Goal: Task Accomplishment & Management: Complete application form

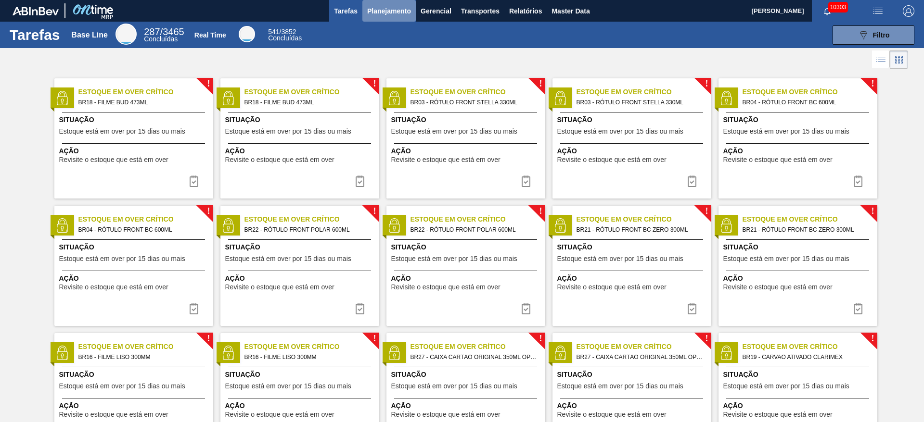
click at [402, 16] on button "Planejamento" at bounding box center [388, 11] width 53 height 22
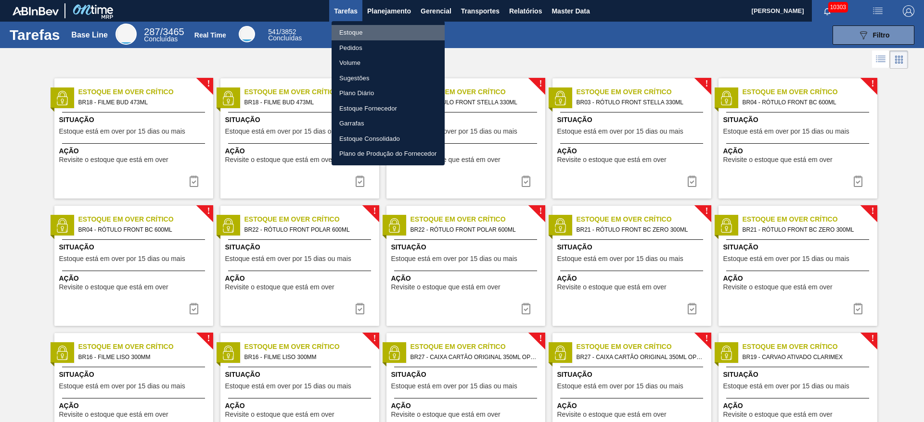
click at [391, 30] on li "Estoque" at bounding box center [388, 32] width 113 height 15
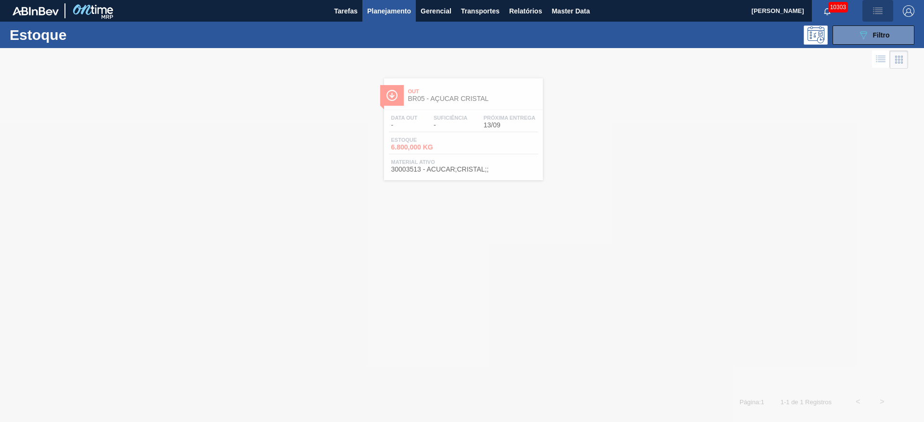
click at [879, 5] on img "button" at bounding box center [878, 11] width 12 height 12
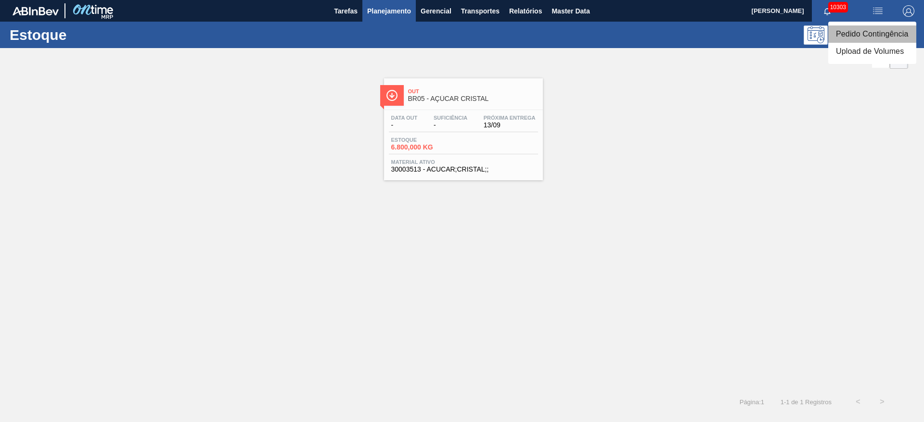
click at [858, 30] on li "Pedido Contingência" at bounding box center [872, 34] width 88 height 17
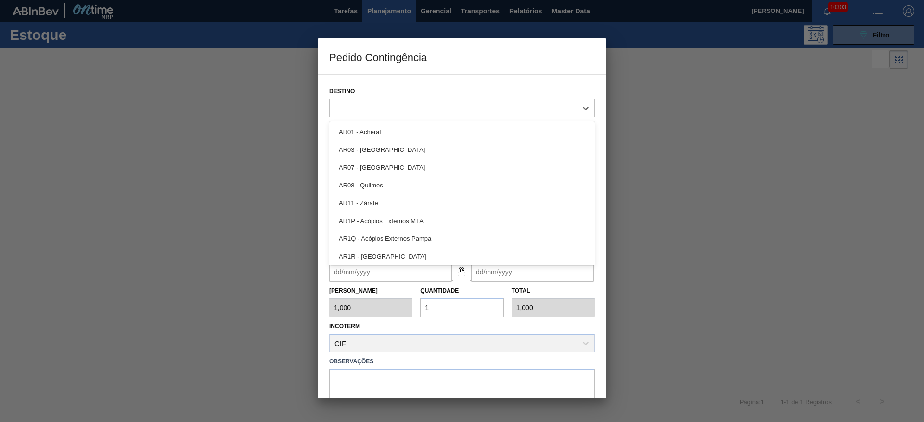
click at [403, 105] on div at bounding box center [453, 108] width 247 height 14
type input "5"
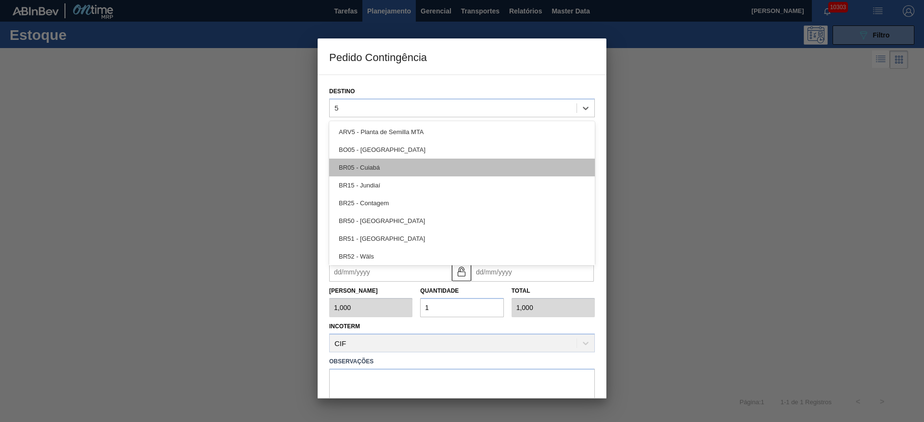
click at [389, 172] on div "BR05 - Cuiabá" at bounding box center [462, 168] width 266 height 18
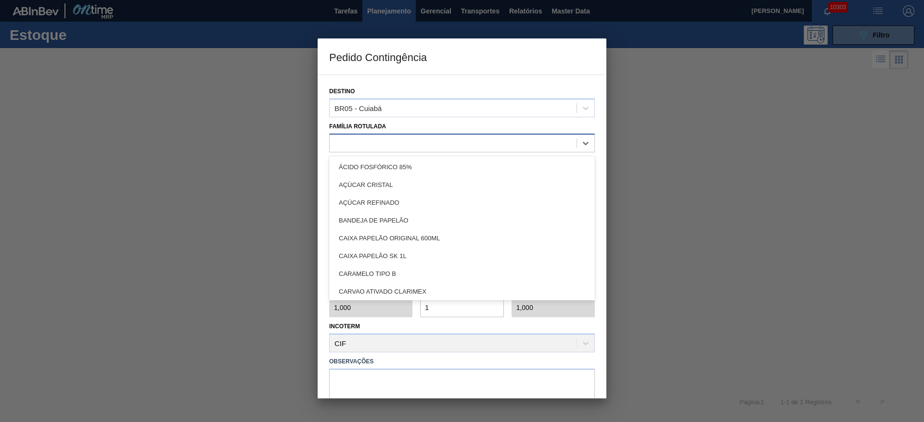
click at [372, 147] on div at bounding box center [453, 143] width 247 height 14
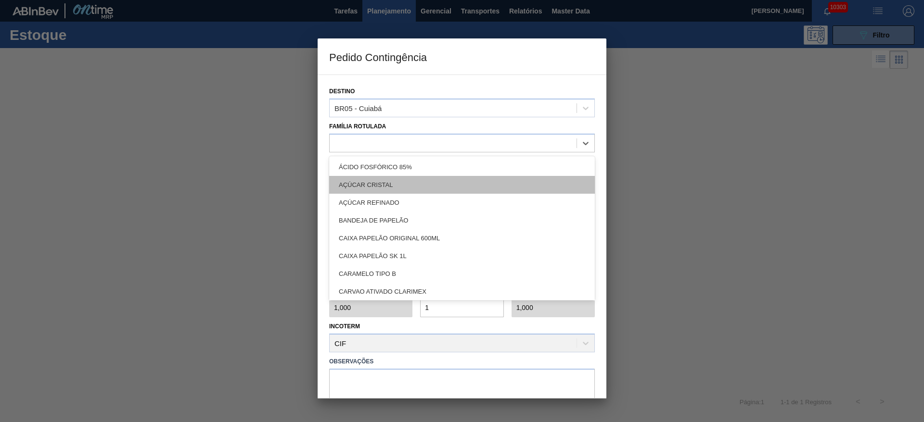
click at [377, 187] on div "AÇÚCAR CRISTAL" at bounding box center [462, 185] width 266 height 18
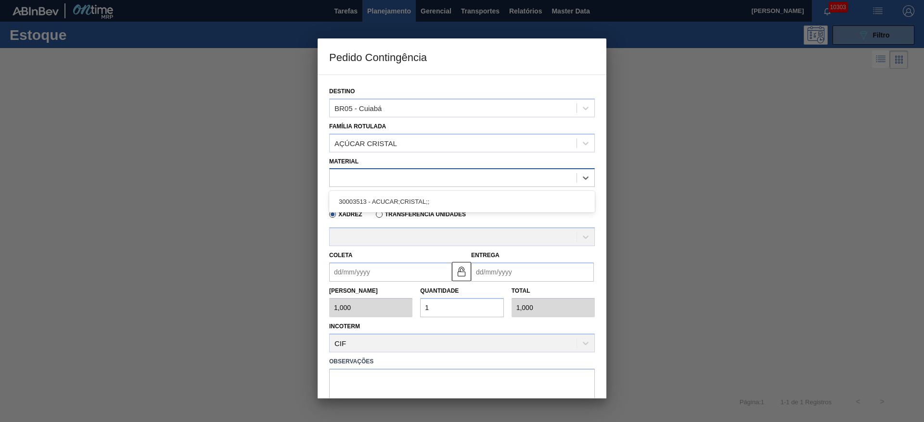
click at [373, 184] on div at bounding box center [453, 178] width 247 height 14
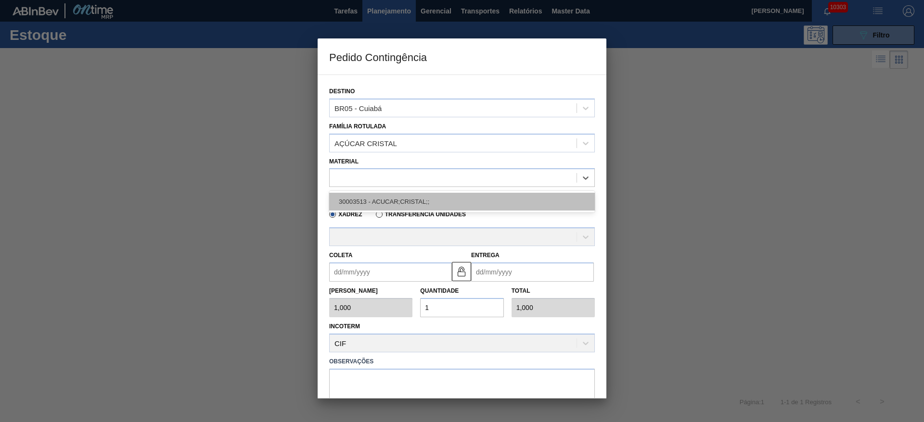
click at [376, 199] on div "30003513 - ACUCAR;CRISTAL;;" at bounding box center [462, 202] width 266 height 18
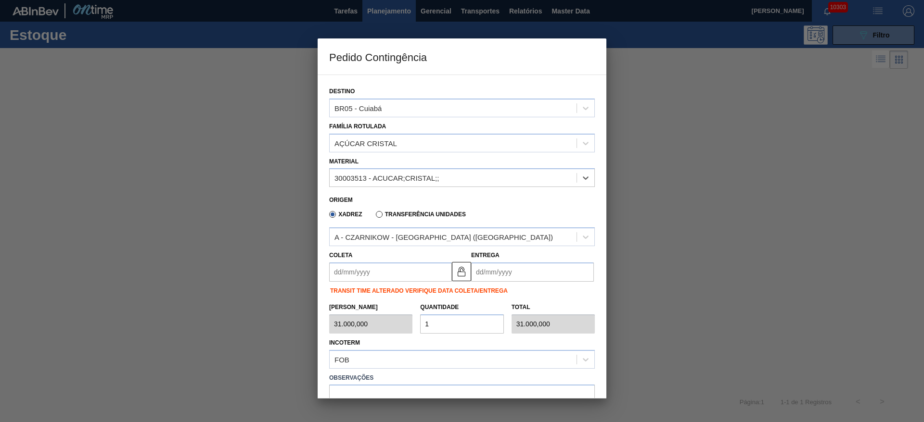
type input "31.000,000"
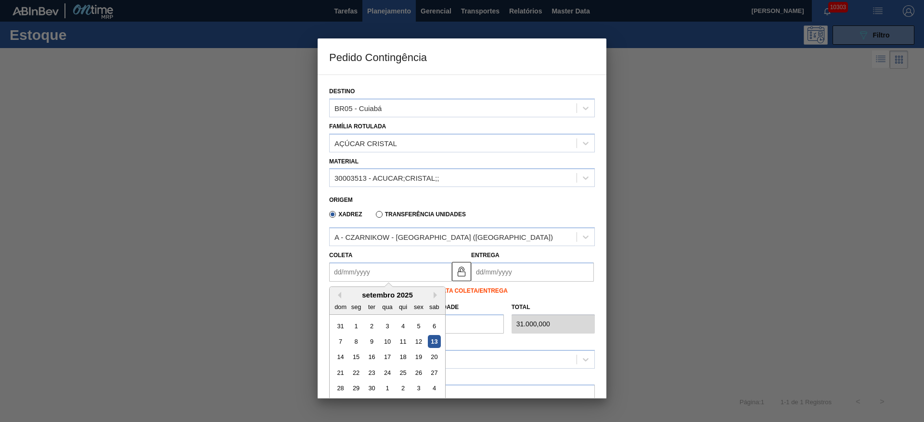
click at [365, 274] on input "Coleta" at bounding box center [390, 272] width 123 height 19
click at [361, 356] on div "15" at bounding box center [356, 357] width 13 height 13
type input "15/09/2025"
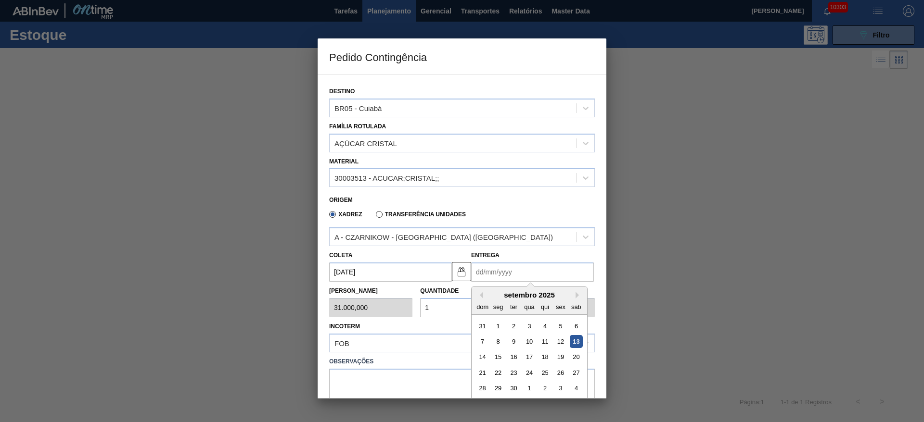
click at [491, 263] on input "Entrega" at bounding box center [532, 272] width 123 height 19
click at [511, 355] on div "16" at bounding box center [513, 357] width 13 height 13
type input "16/09/2025"
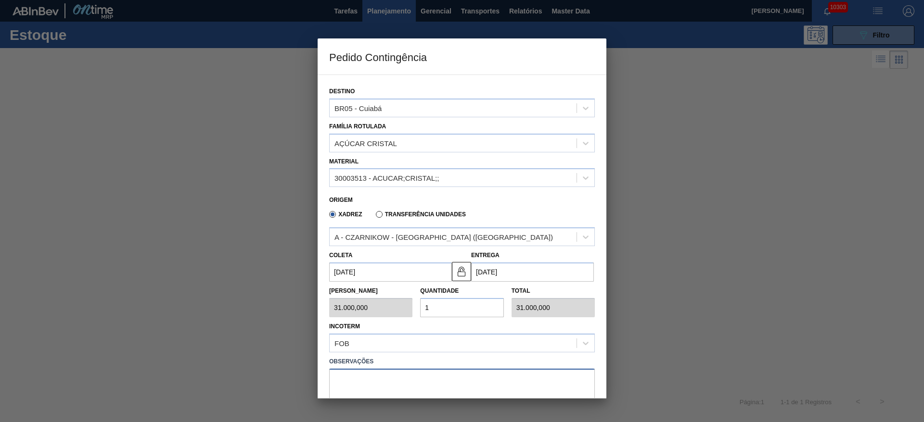
click at [464, 380] on textarea at bounding box center [462, 385] width 266 height 32
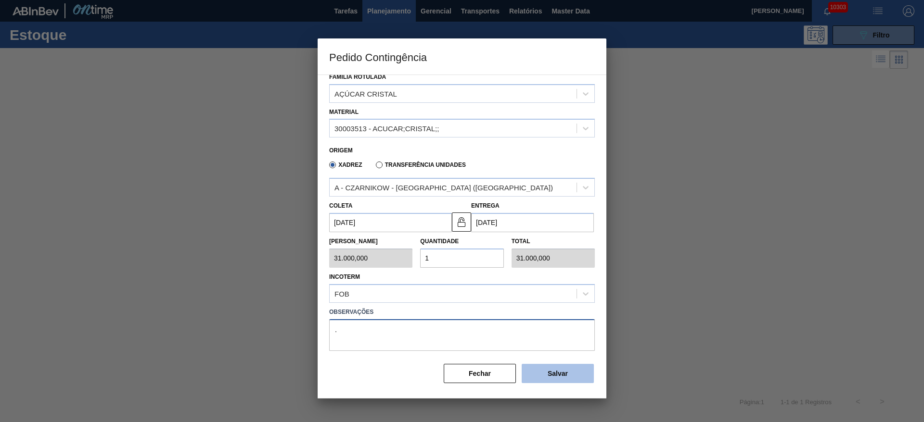
type textarea "."
click at [549, 373] on button "Salvar" at bounding box center [558, 373] width 72 height 19
type input "1,000"
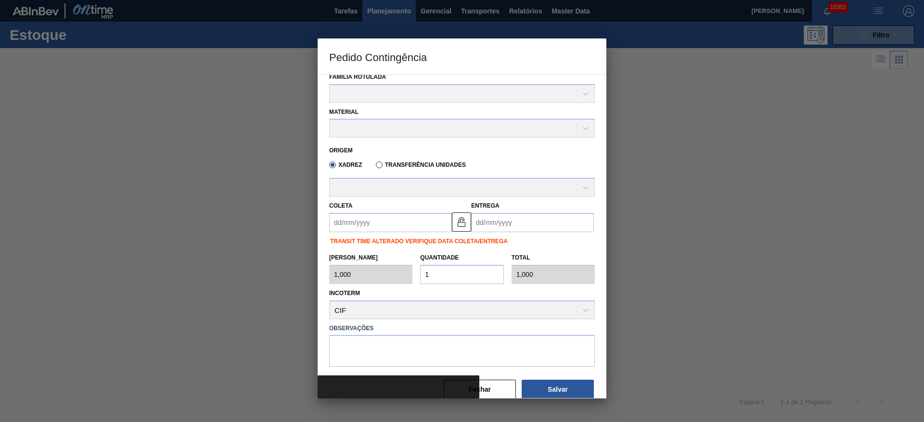
click at [788, 59] on div at bounding box center [462, 211] width 924 height 422
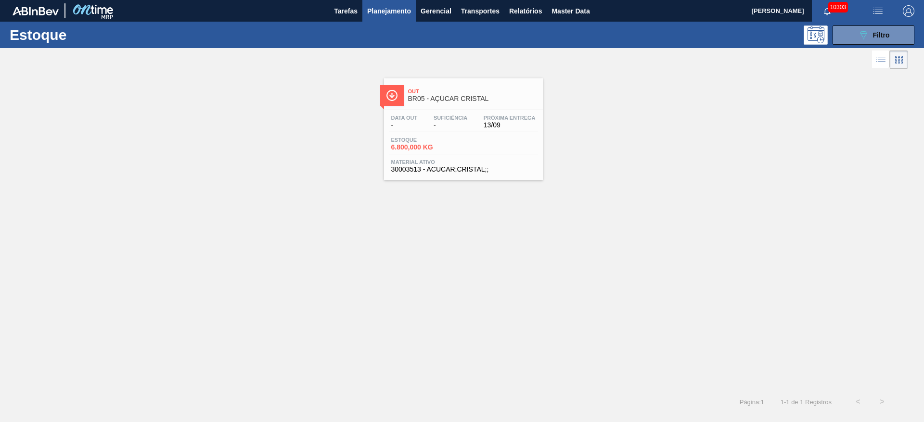
click at [857, 32] on icon "089F7B8B-B2A5-4AFE-B5C0-19BA573D28AC" at bounding box center [863, 35] width 12 height 12
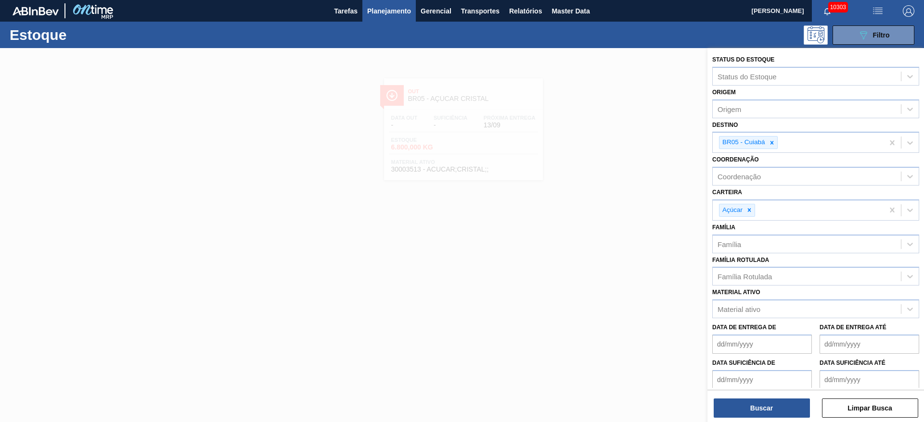
click at [513, 104] on div at bounding box center [462, 259] width 924 height 422
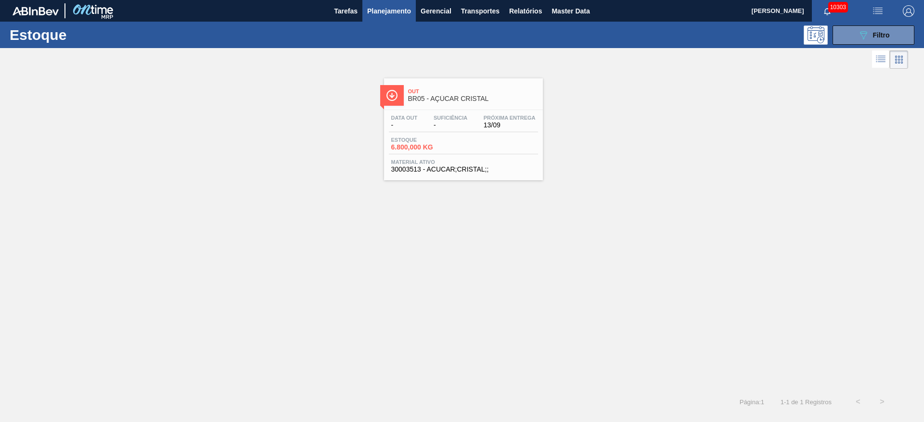
click at [513, 104] on div "Out BR05 - AÇÚCAR CRISTAL" at bounding box center [473, 96] width 130 height 22
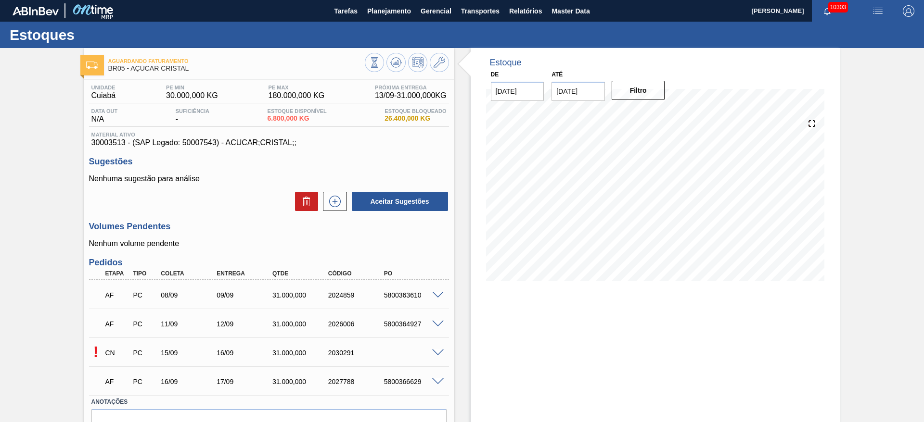
scroll to position [52, 0]
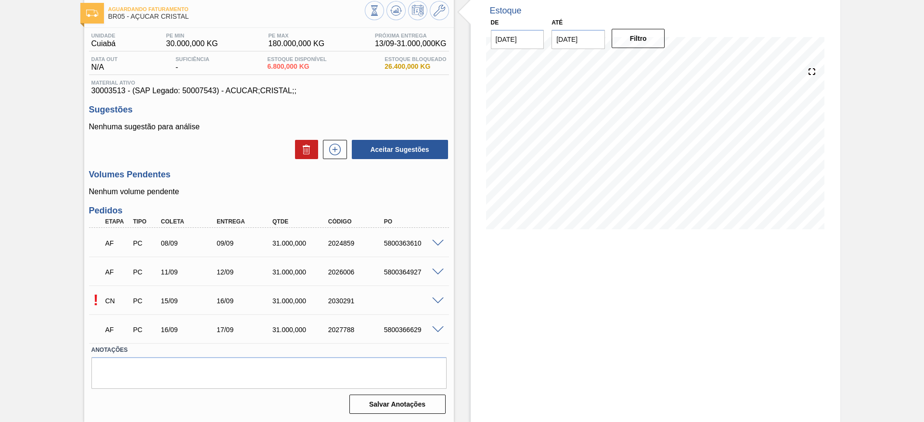
click at [440, 299] on span at bounding box center [438, 301] width 12 height 7
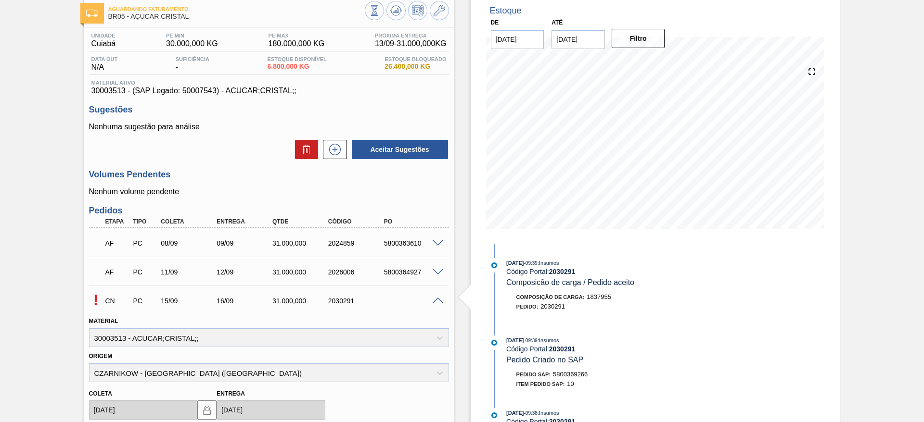
scroll to position [285, 0]
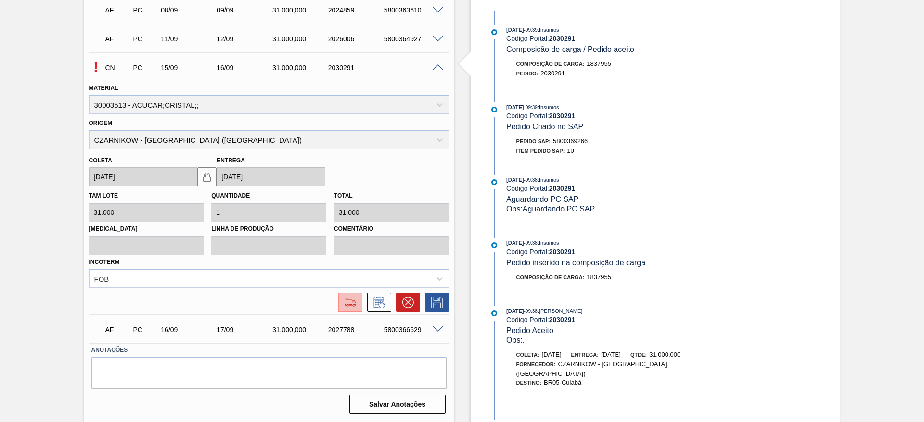
click at [353, 306] on img at bounding box center [350, 303] width 15 height 12
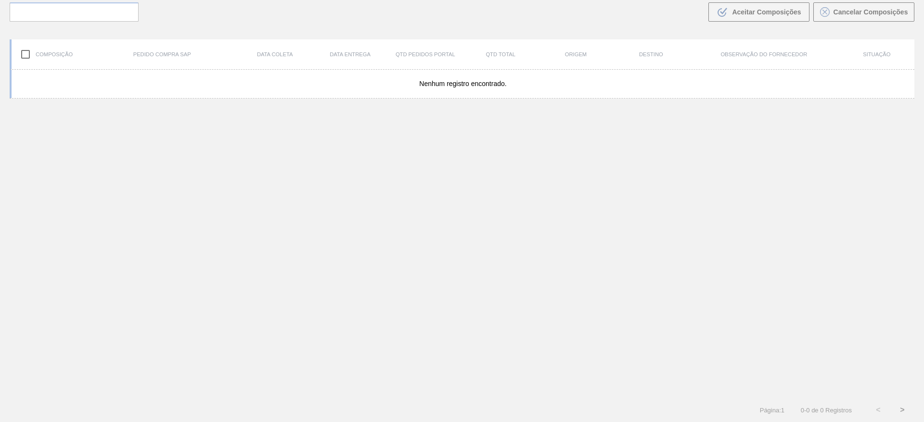
scroll to position [69, 0]
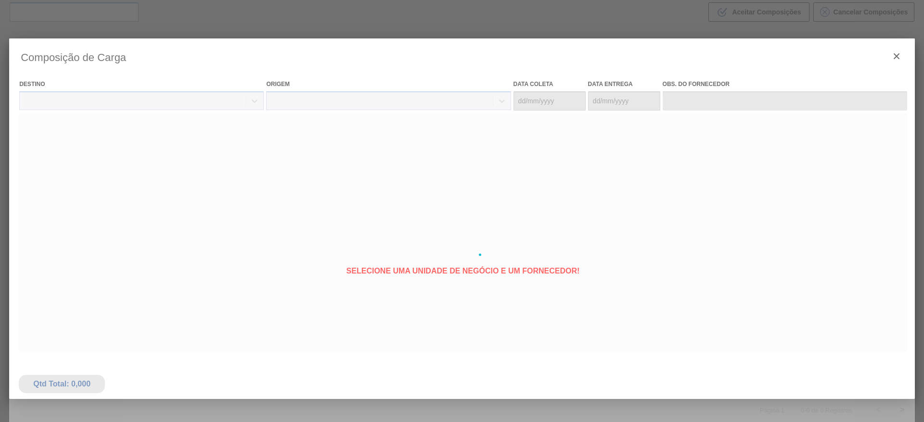
type coleta "15/09/2025"
type entrega "16/09/2025"
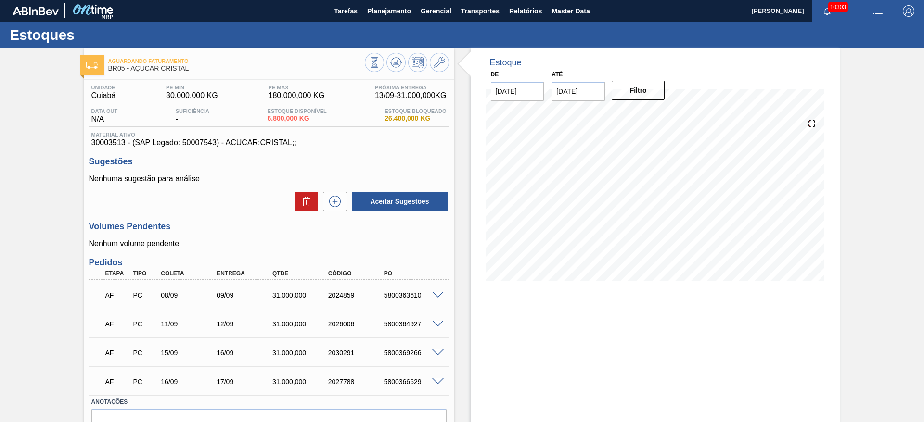
click at [410, 351] on div "5800369266" at bounding box center [413, 353] width 63 height 8
copy div "5800369266"
click at [402, 383] on div "5800366629" at bounding box center [413, 382] width 63 height 8
copy div "5800366629"
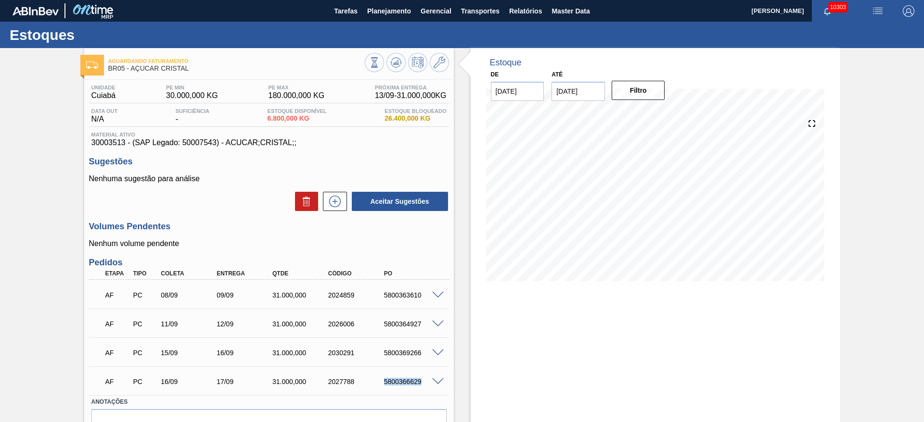
click at [402, 383] on div "5800366629" at bounding box center [413, 382] width 63 height 8
copy div "5800366629"
drag, startPoint x: 406, startPoint y: 347, endPoint x: 403, endPoint y: 353, distance: 5.8
click at [403, 353] on div "AF PC 15/09 16/09 31.000,000 2030291 5800369266" at bounding box center [266, 352] width 334 height 19
click at [403, 353] on div "5800369266" at bounding box center [413, 353] width 63 height 8
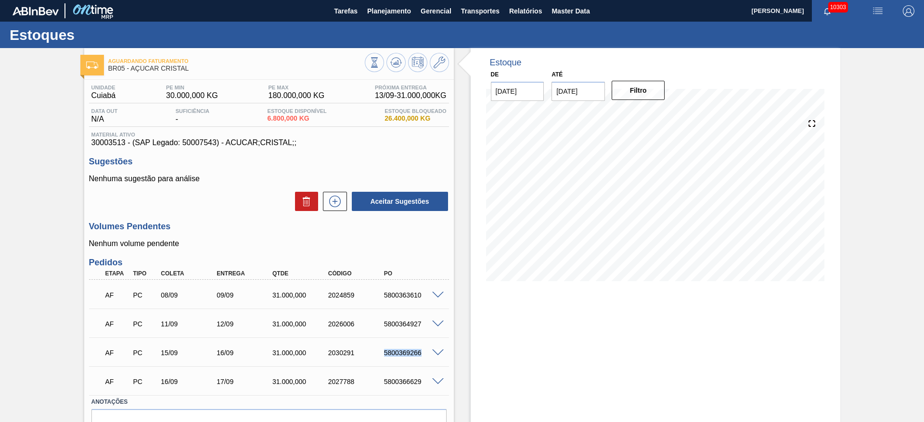
click at [403, 353] on div "5800369266" at bounding box center [413, 353] width 63 height 8
copy div "5800369266"
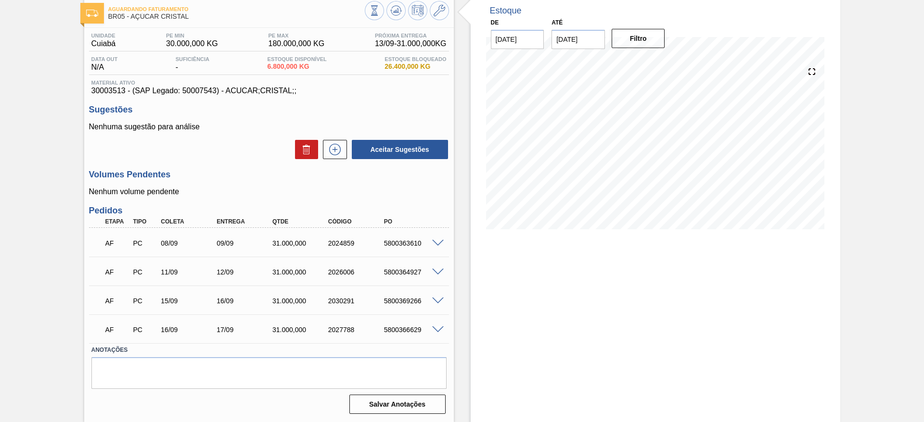
click at [397, 242] on div "5800363610" at bounding box center [413, 244] width 63 height 8
copy div "5800363610"
click at [397, 271] on div "5800364927" at bounding box center [413, 272] width 63 height 8
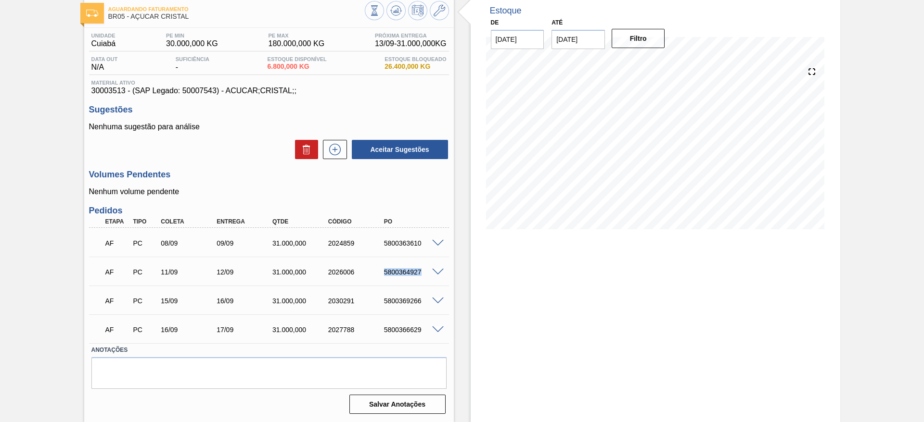
copy div "5800364927"
